Goal: Navigation & Orientation: Find specific page/section

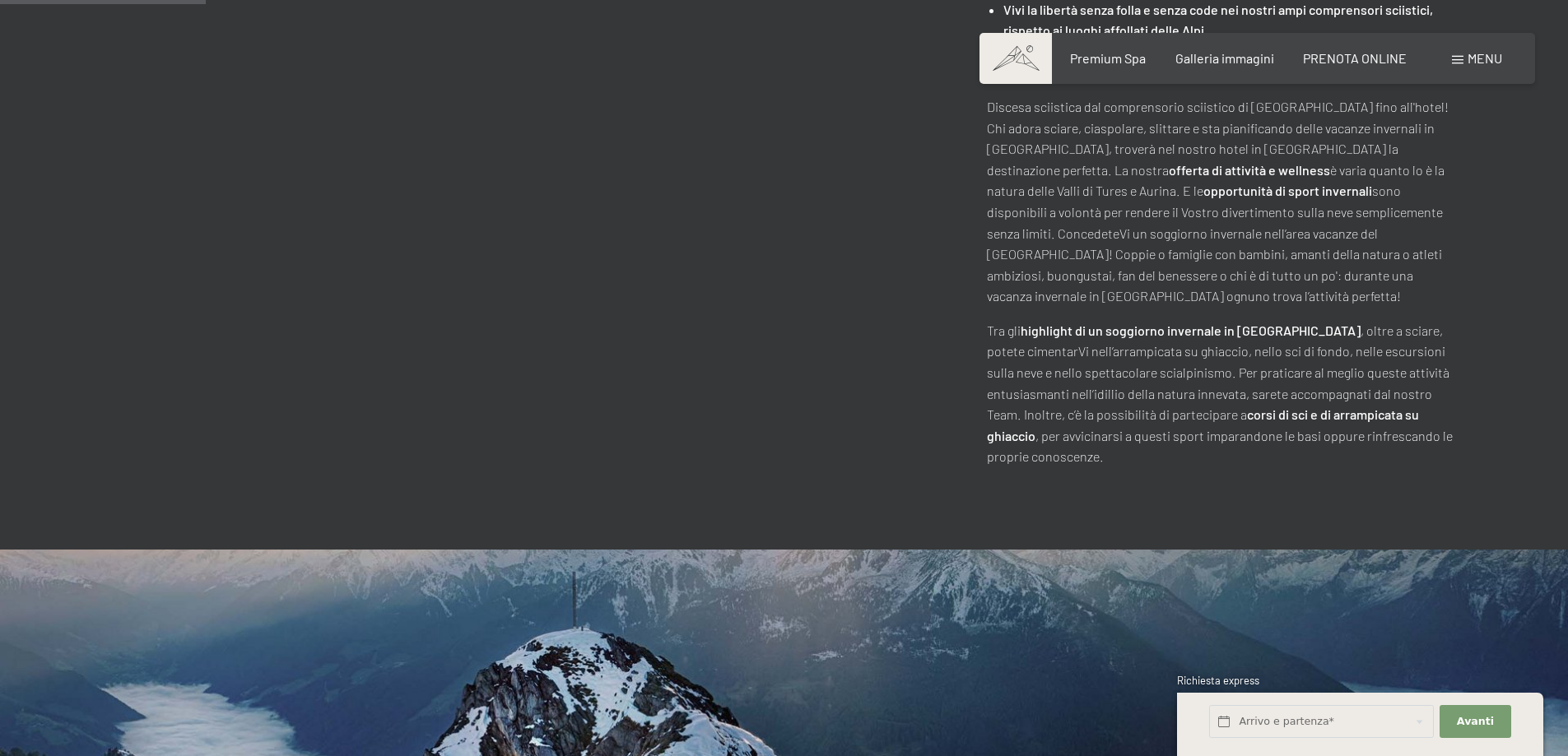
click at [1453, 59] on span at bounding box center [1457, 59] width 11 height 8
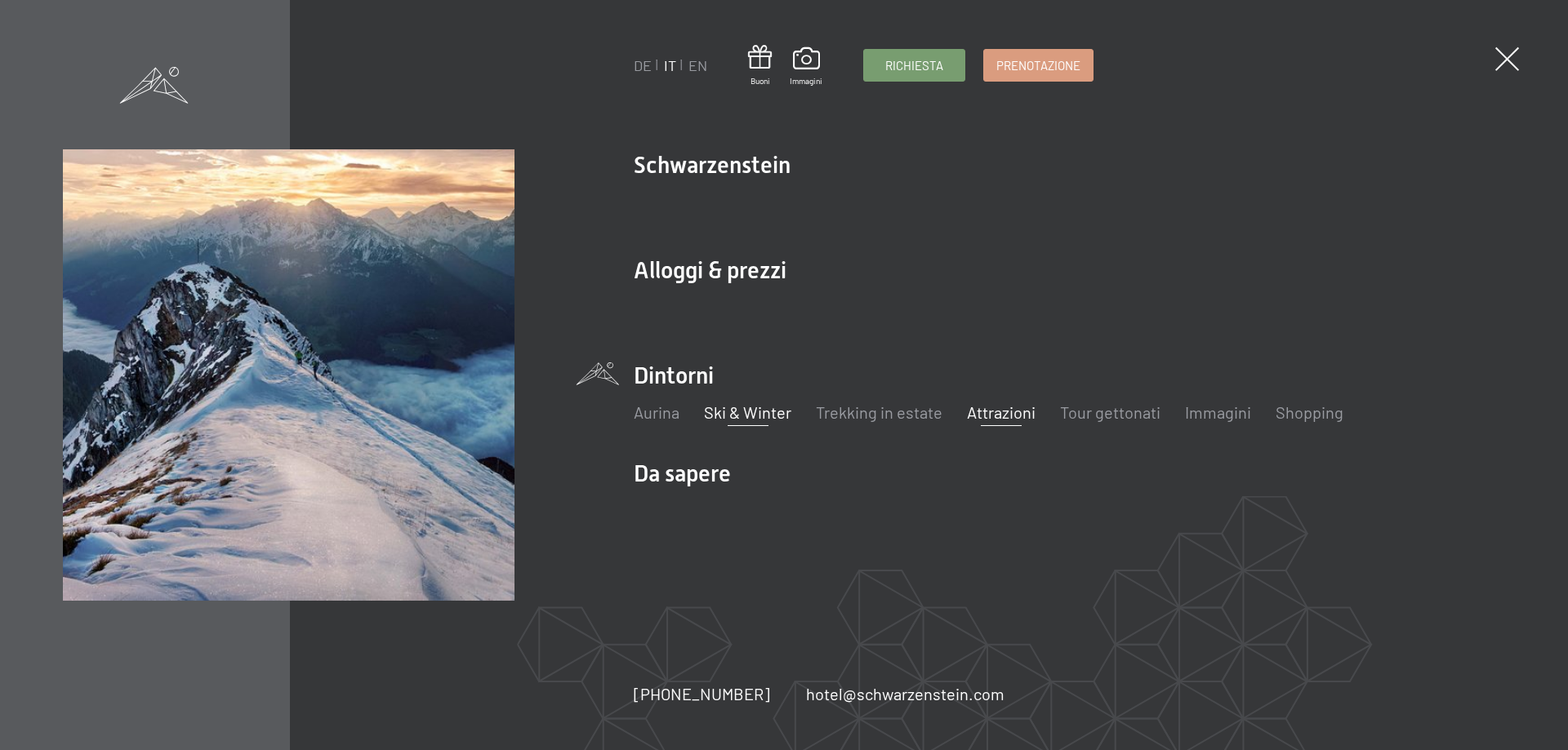
click at [979, 412] on link "Attrazioni" at bounding box center [1001, 412] width 68 height 19
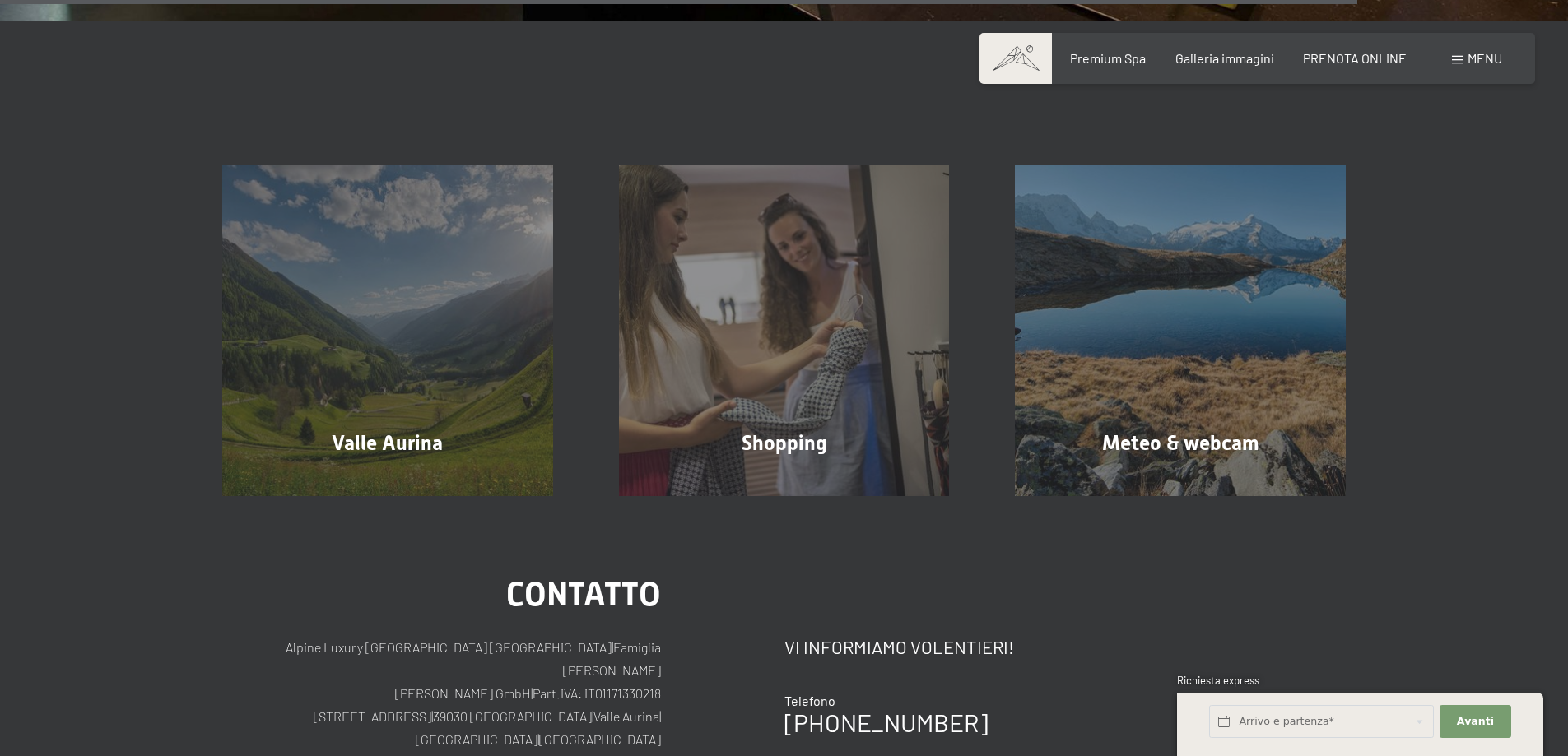
scroll to position [3949, 0]
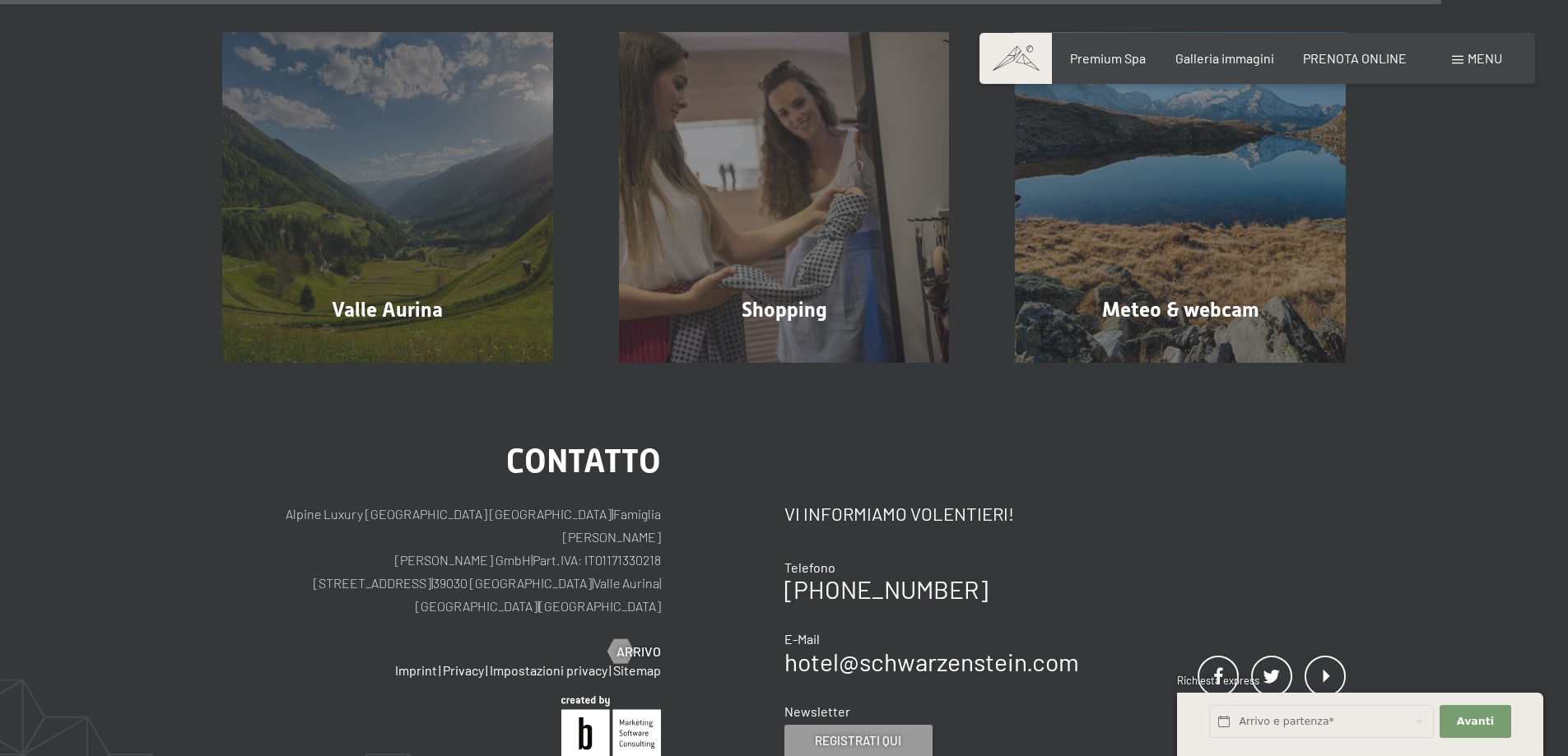
click at [1460, 59] on span at bounding box center [1457, 59] width 11 height 8
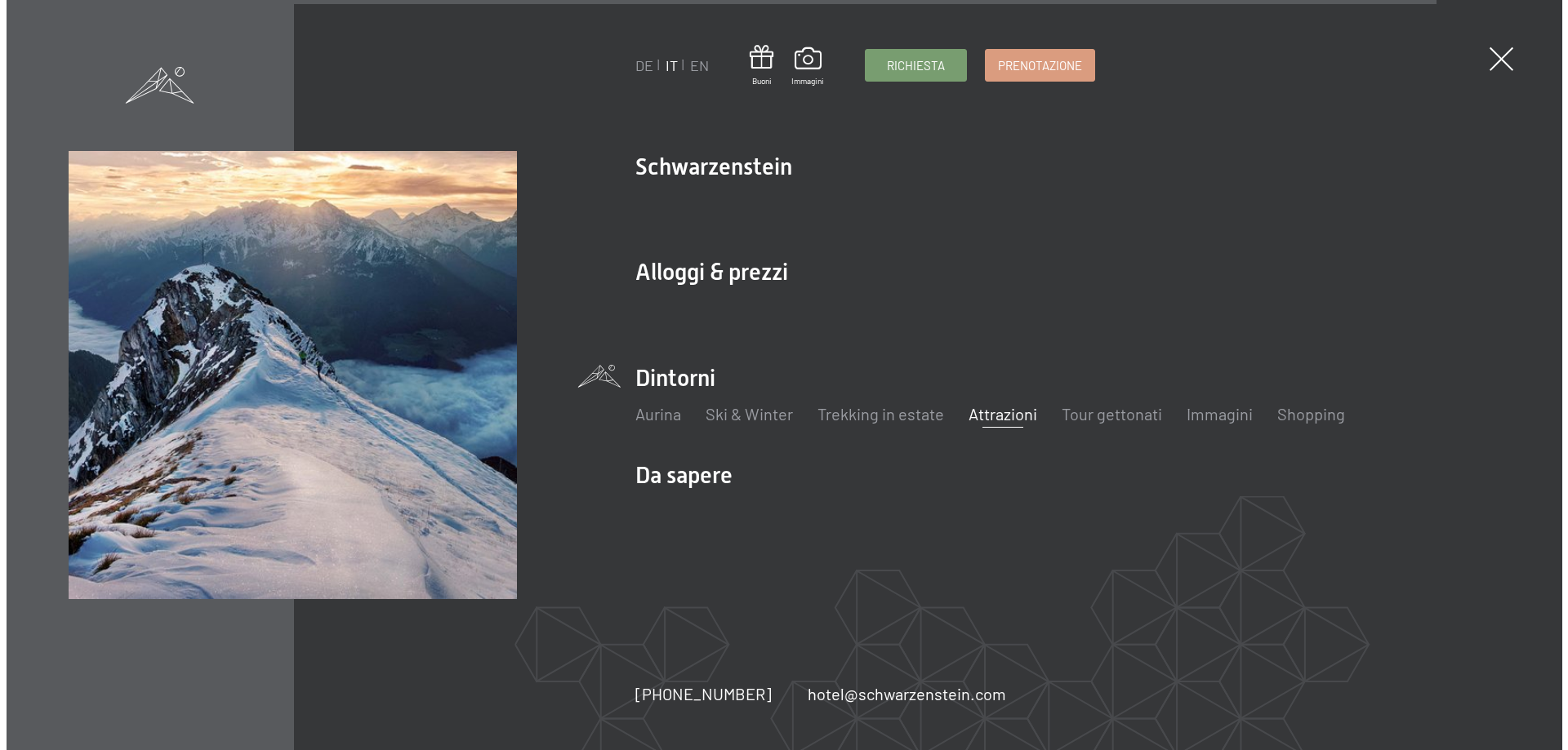
scroll to position [3924, 0]
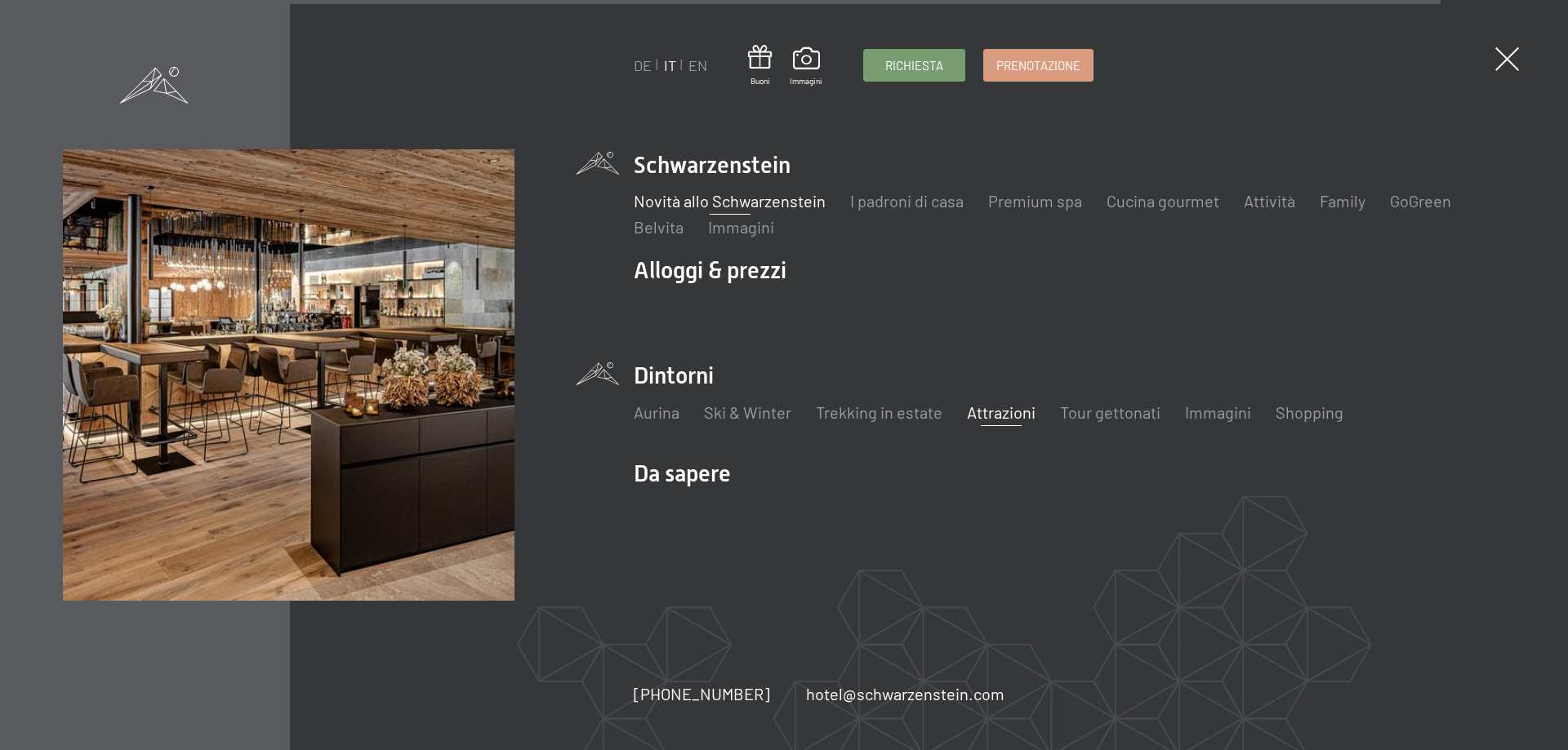
click at [772, 207] on link "Novità allo Schwarzenstein" at bounding box center [729, 200] width 192 height 19
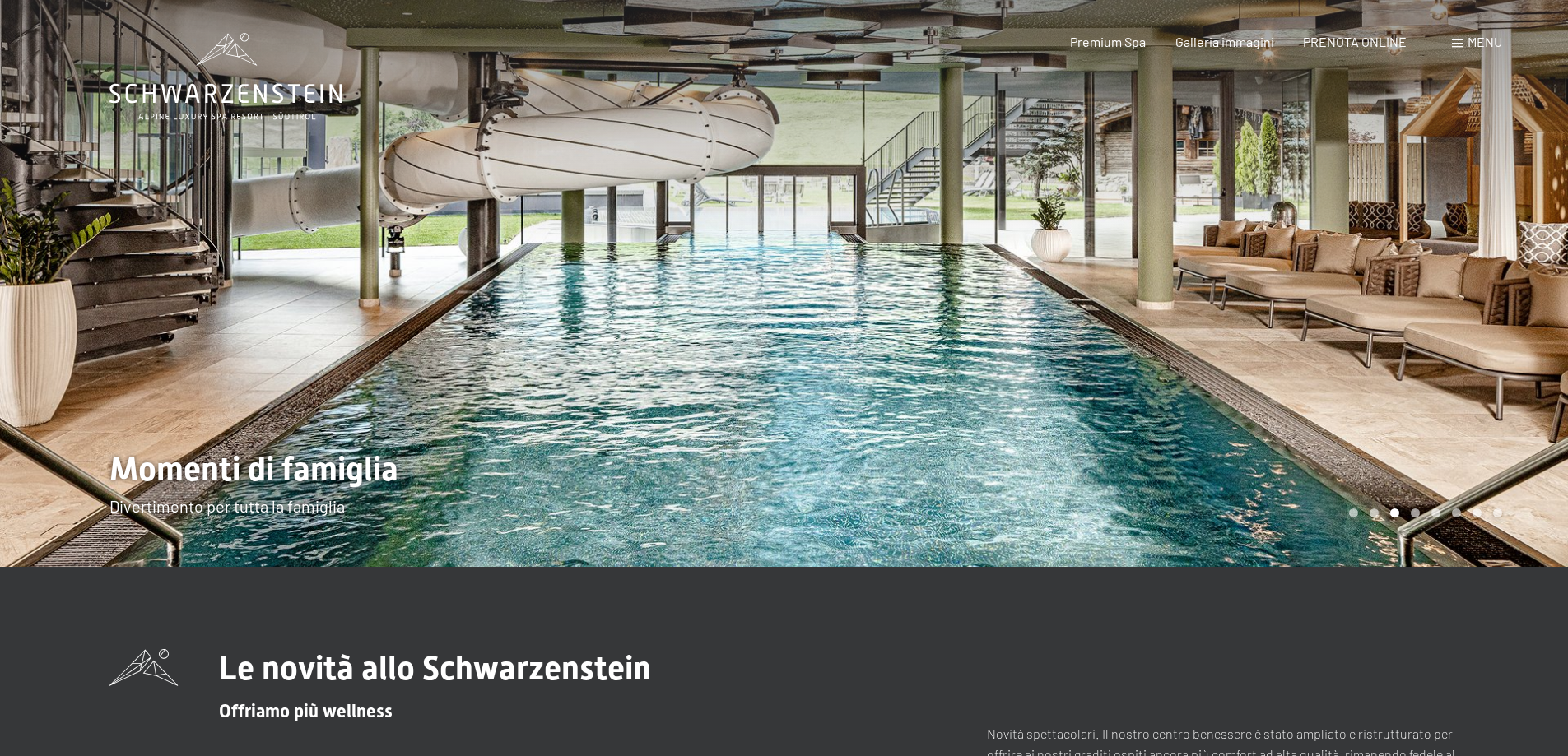
click at [155, 282] on div at bounding box center [392, 283] width 784 height 567
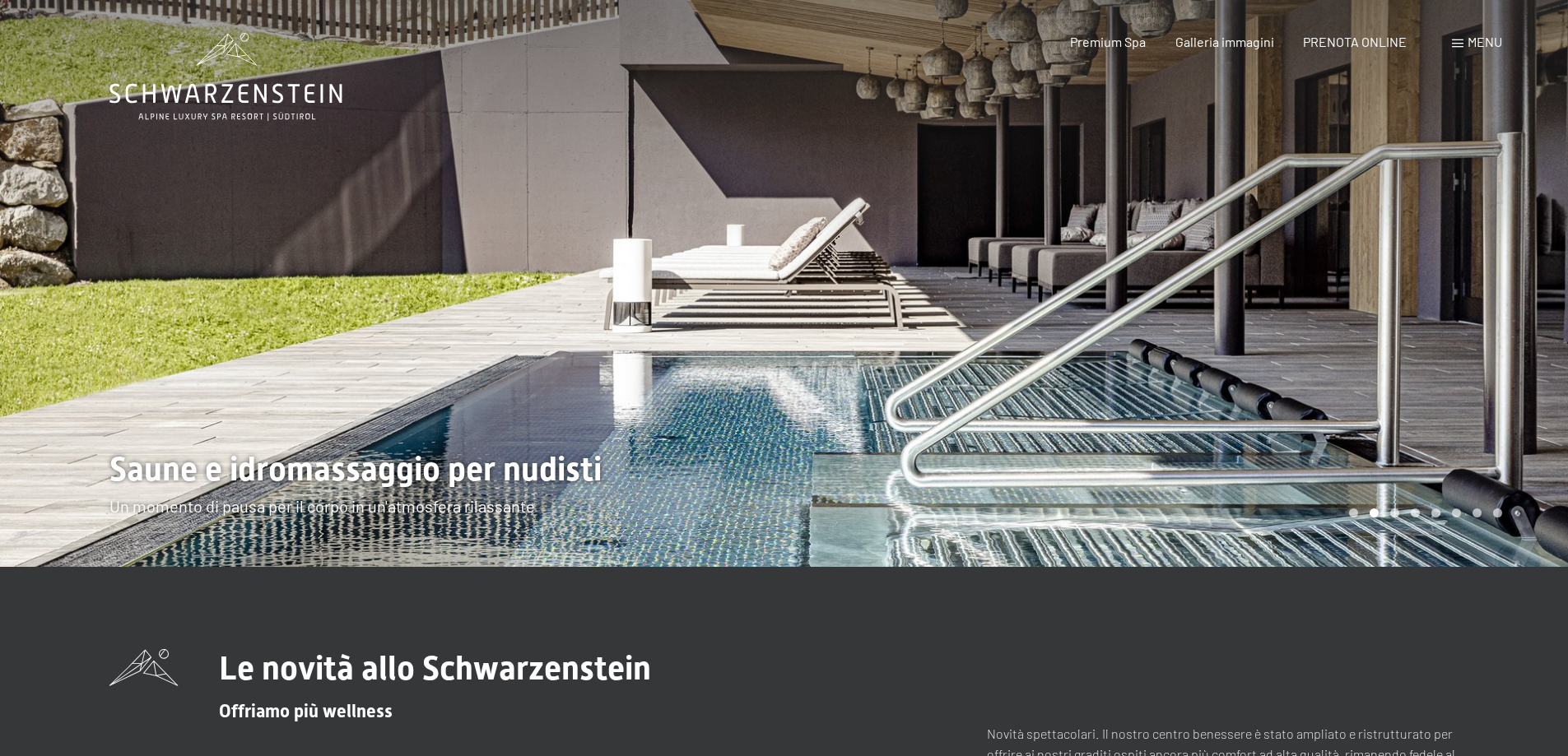
click at [155, 282] on div at bounding box center [392, 283] width 784 height 567
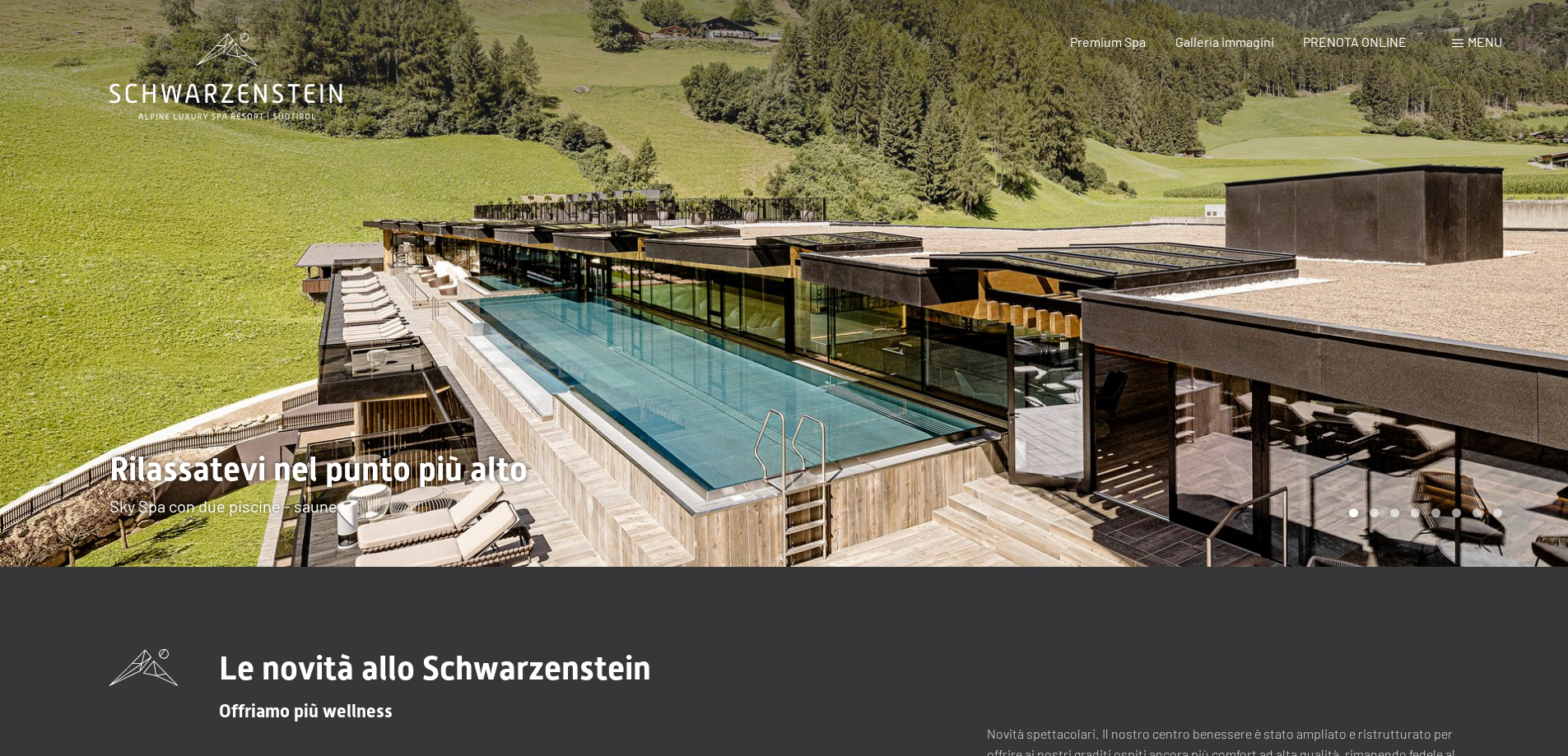
click at [155, 282] on div at bounding box center [392, 283] width 784 height 567
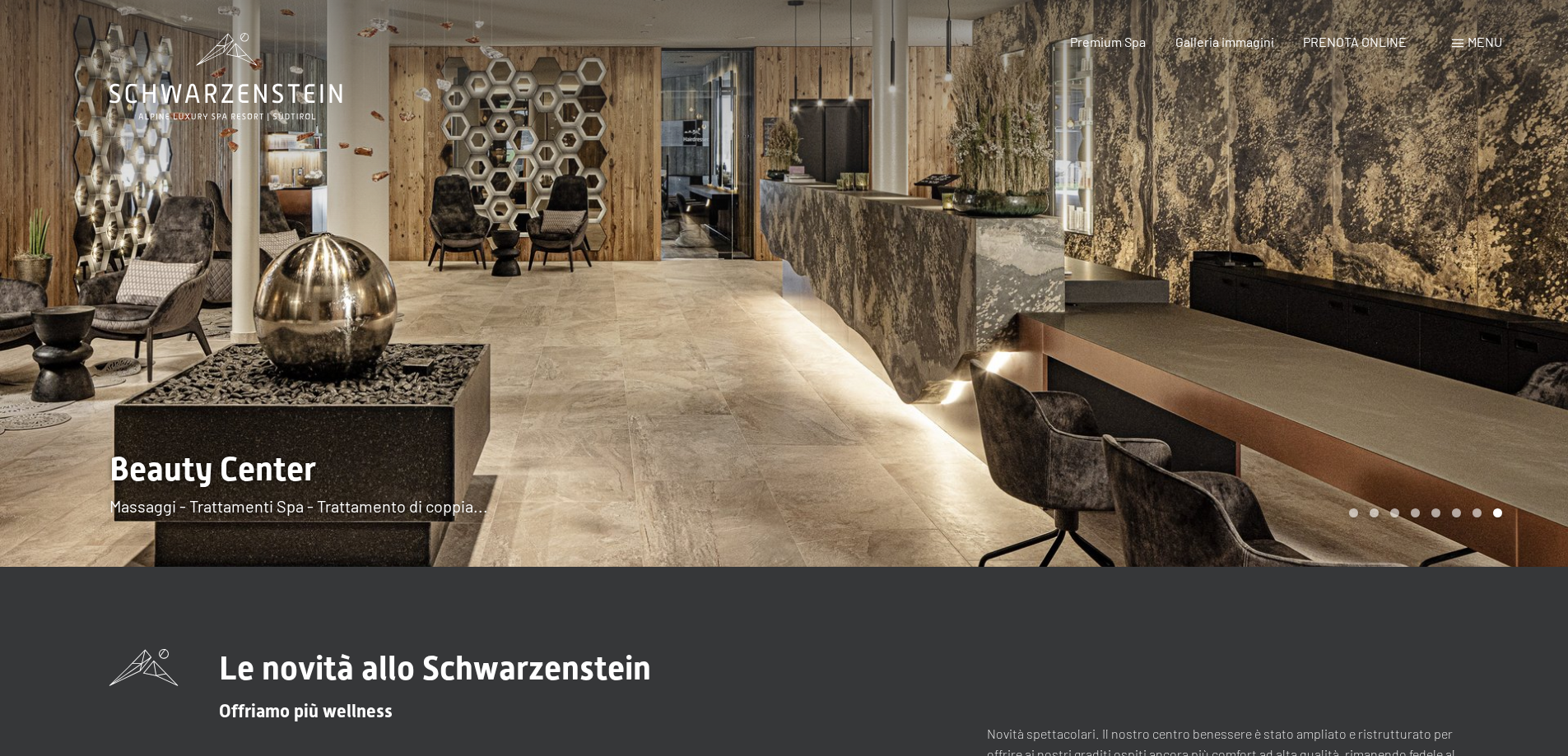
click at [155, 282] on div at bounding box center [392, 283] width 784 height 567
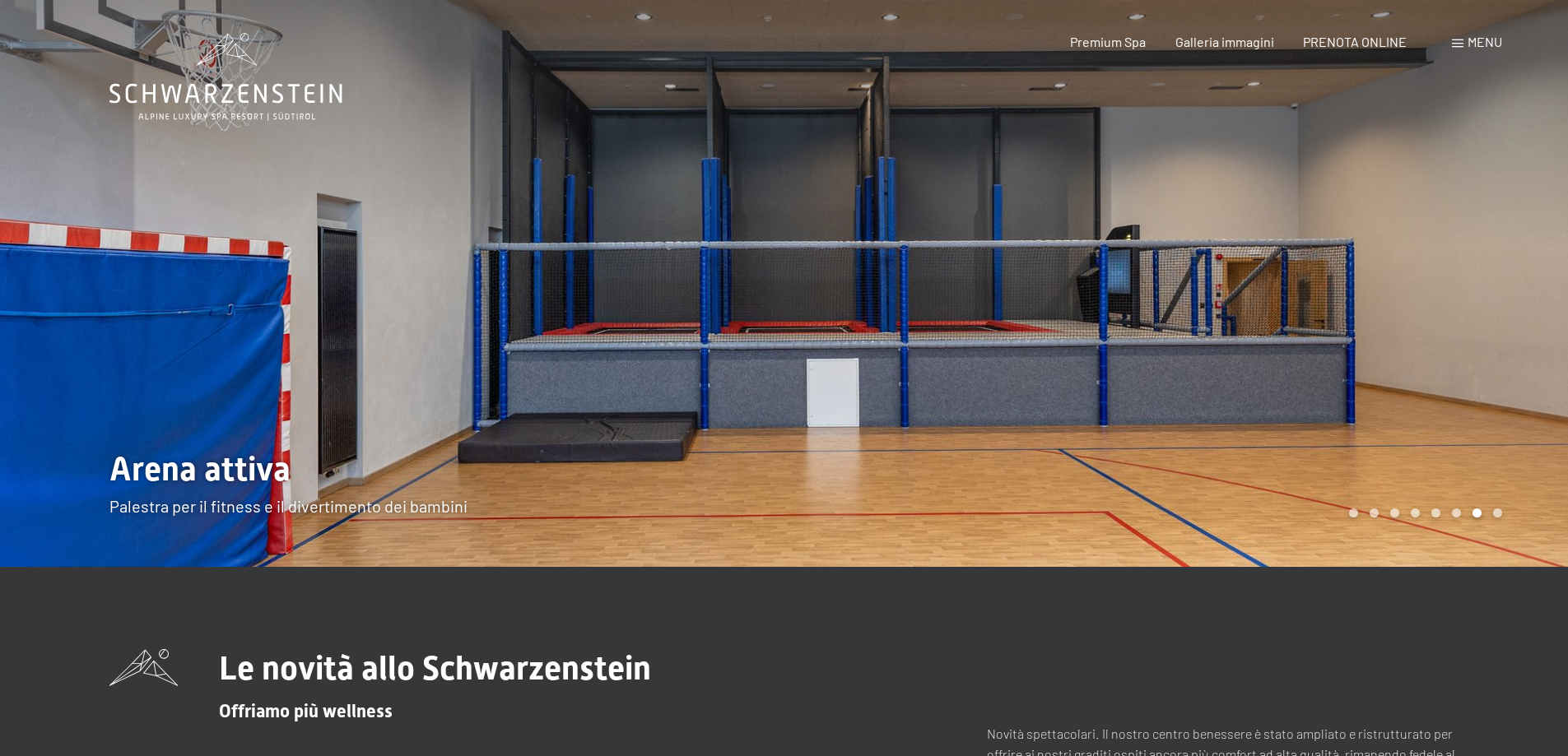
click at [155, 282] on div at bounding box center [392, 283] width 784 height 567
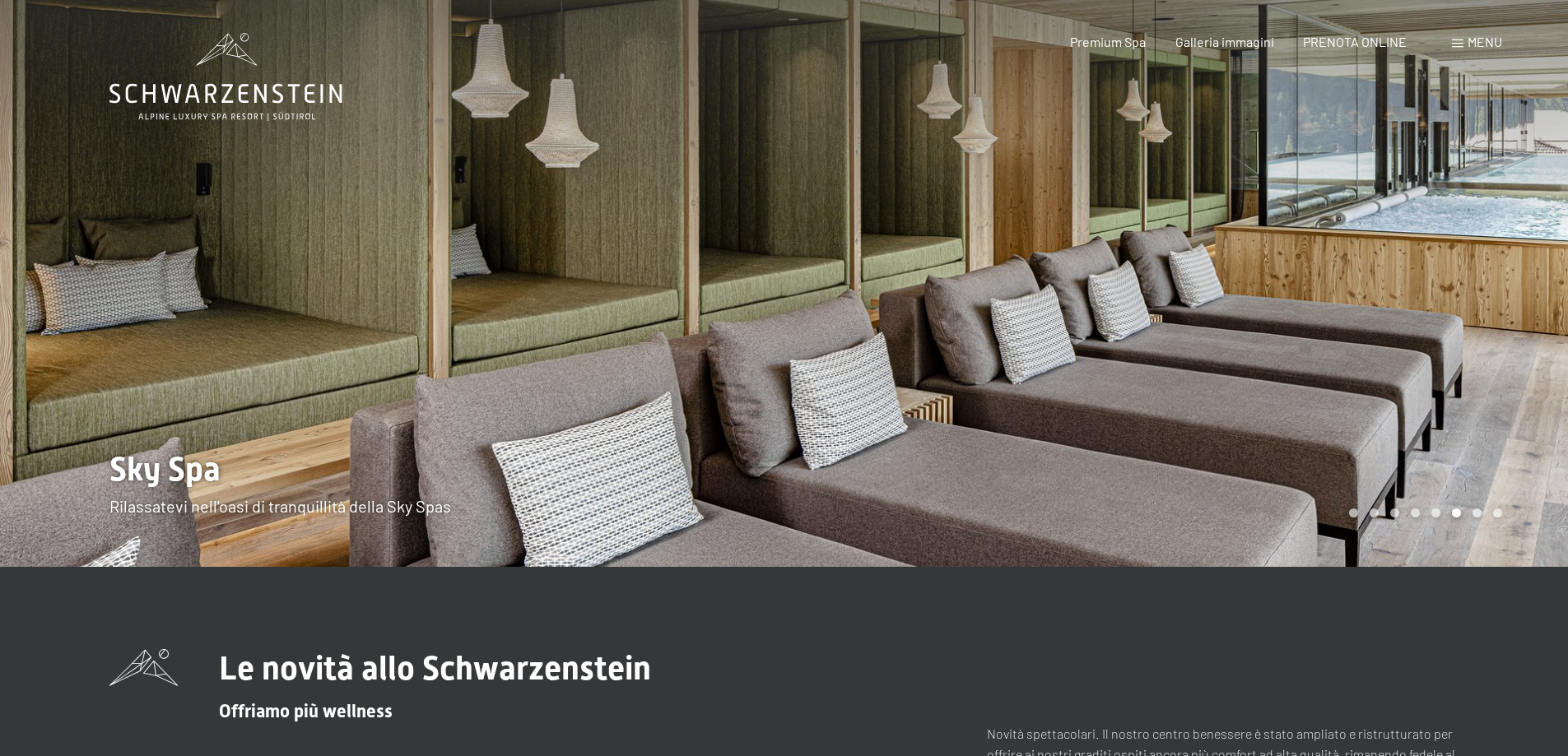
click at [155, 282] on div at bounding box center [392, 283] width 784 height 567
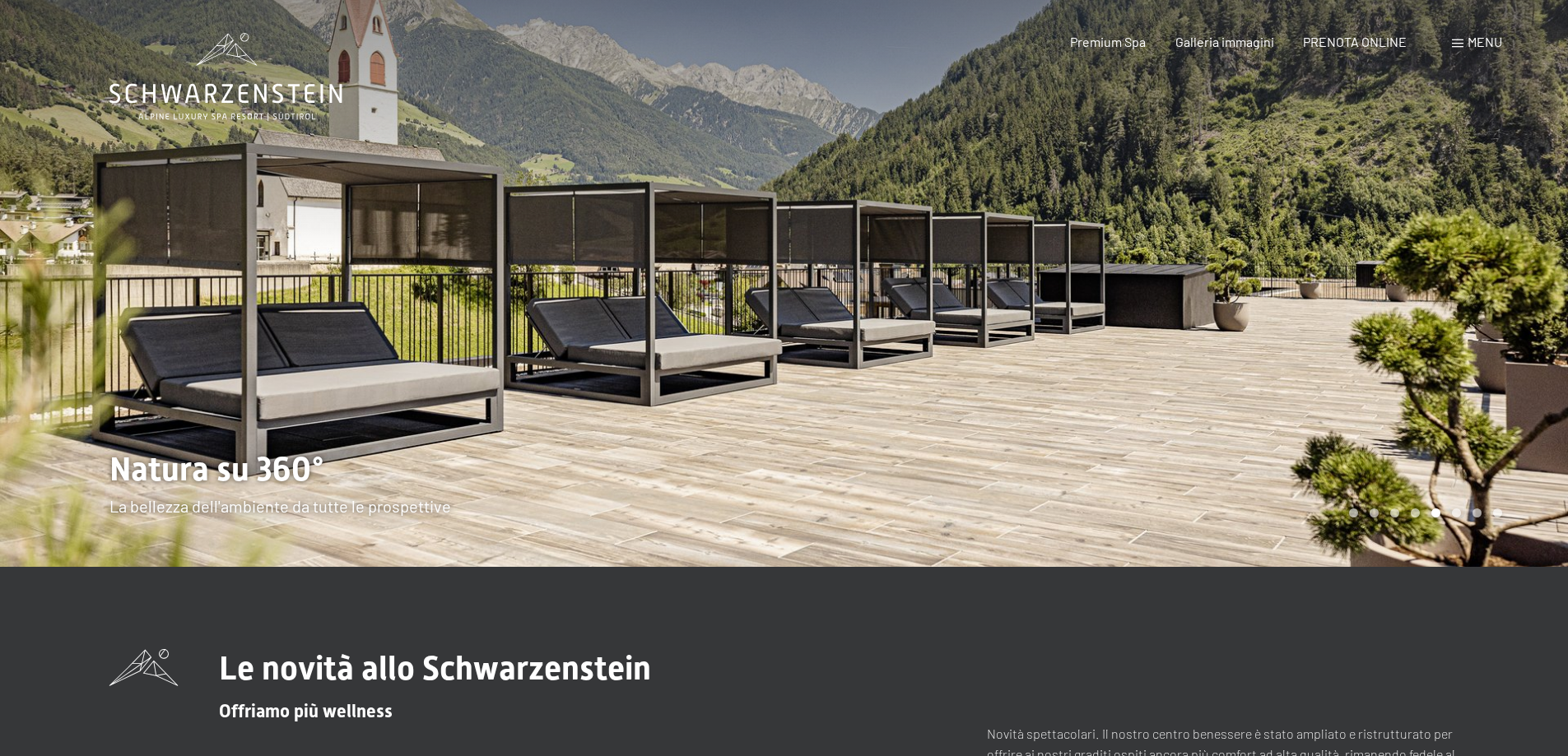
click at [155, 282] on div at bounding box center [392, 283] width 784 height 567
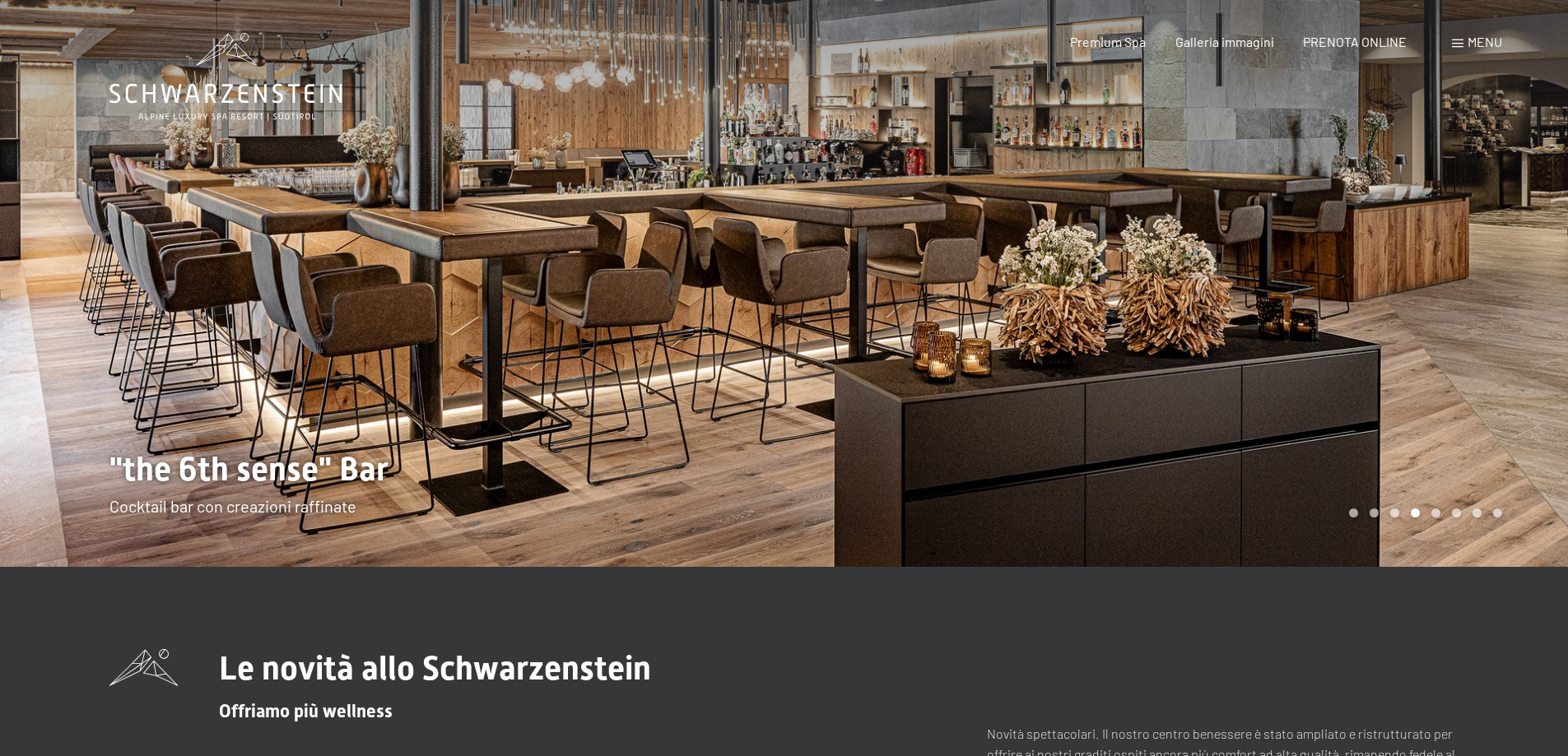
click at [154, 282] on div at bounding box center [392, 283] width 784 height 567
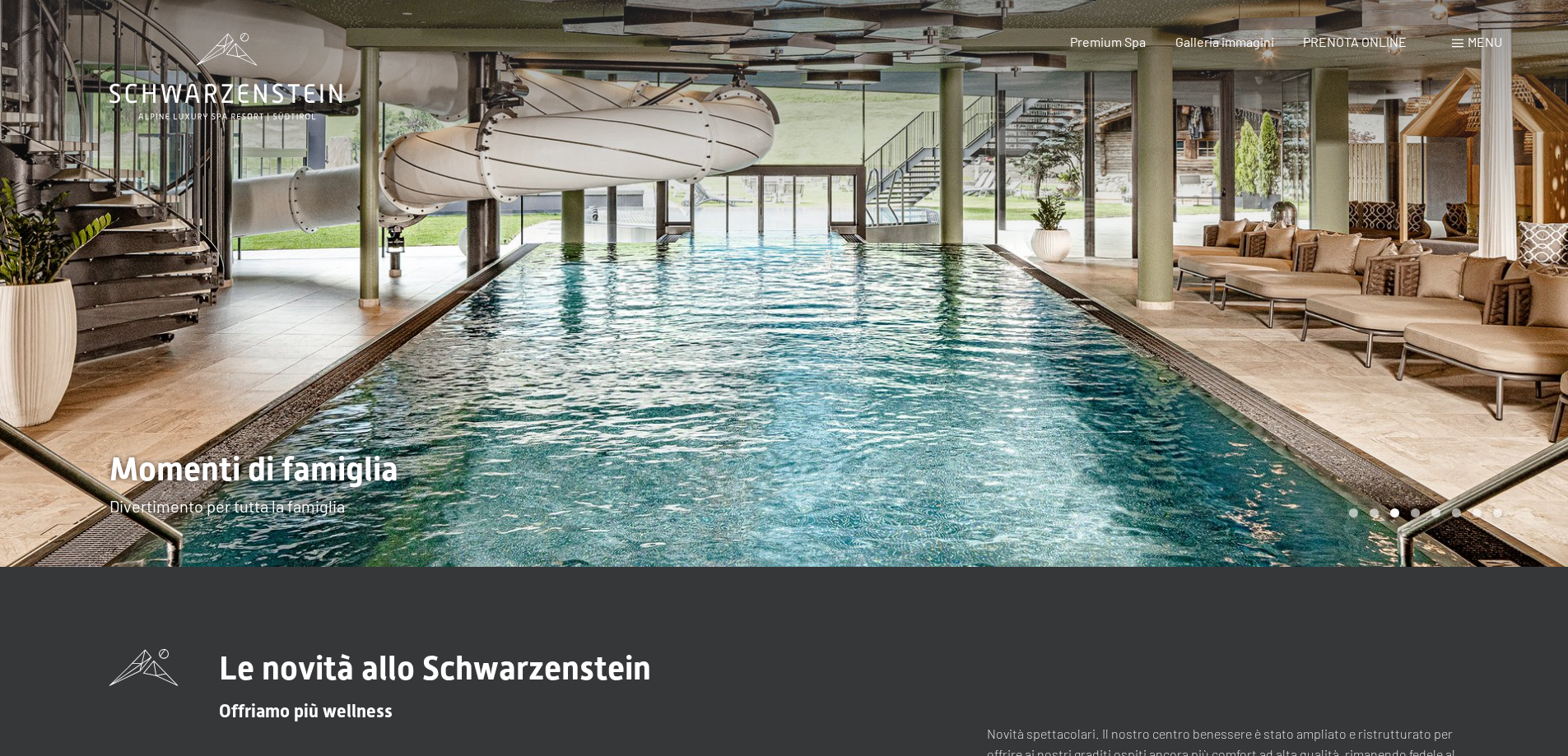
click at [1445, 38] on div "Prenotazione Richiesta Premium Spa Galleria immagini PRENOTA ONLINE Menu DE IT …" at bounding box center [1257, 41] width 490 height 19
click at [1455, 39] on div "Menu" at bounding box center [1476, 41] width 50 height 19
